Goal: Navigation & Orientation: Find specific page/section

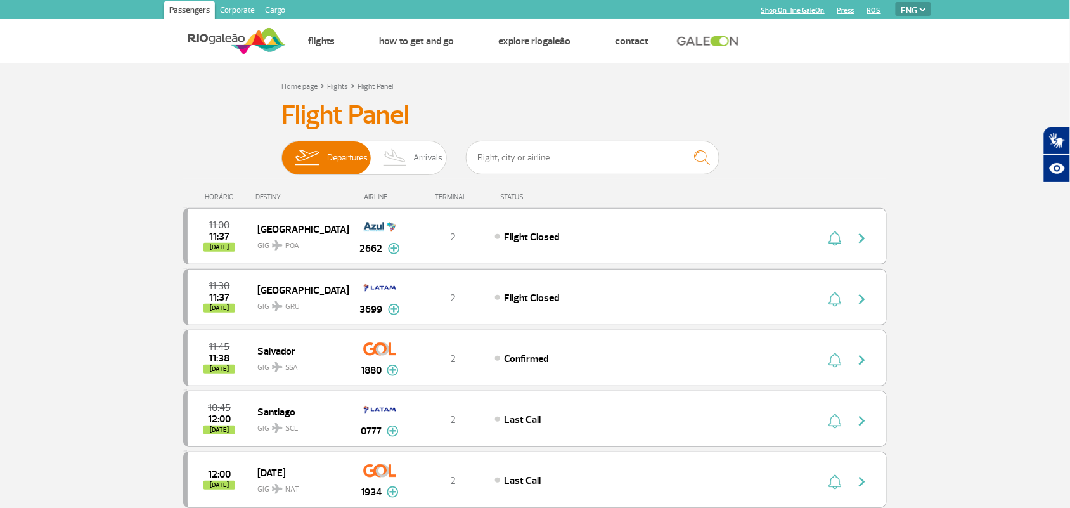
select select "es"
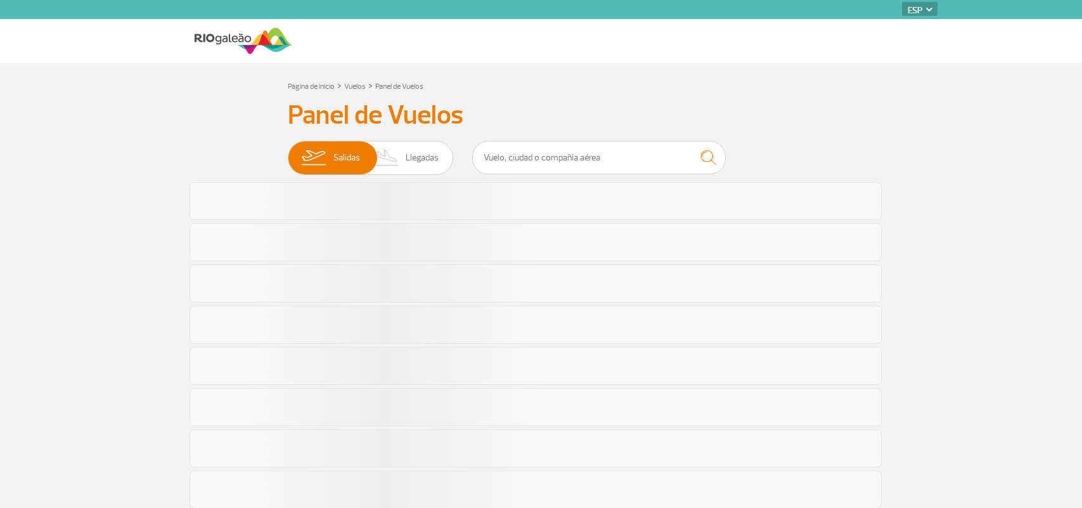
select select "es"
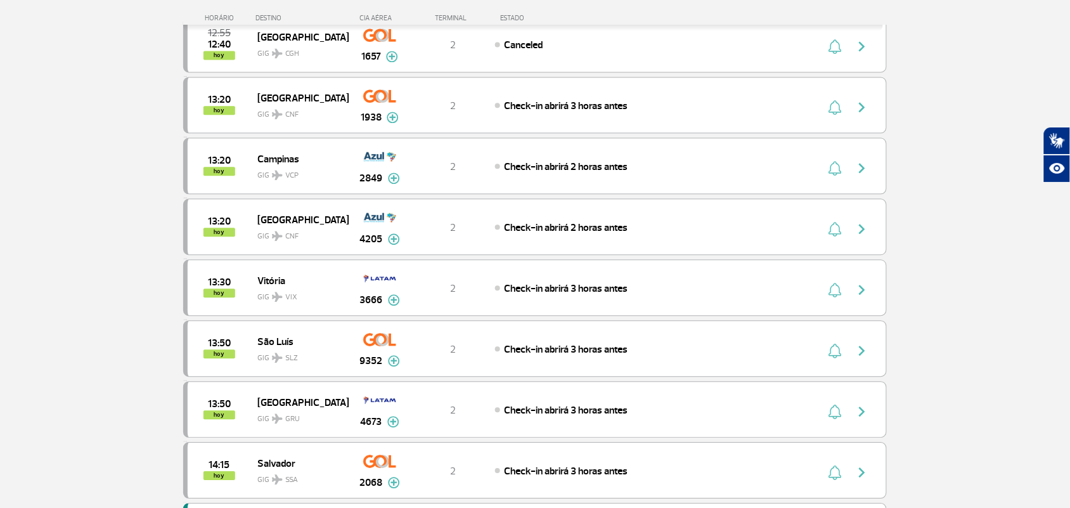
scroll to position [951, 0]
